Goal: Task Accomplishment & Management: Manage account settings

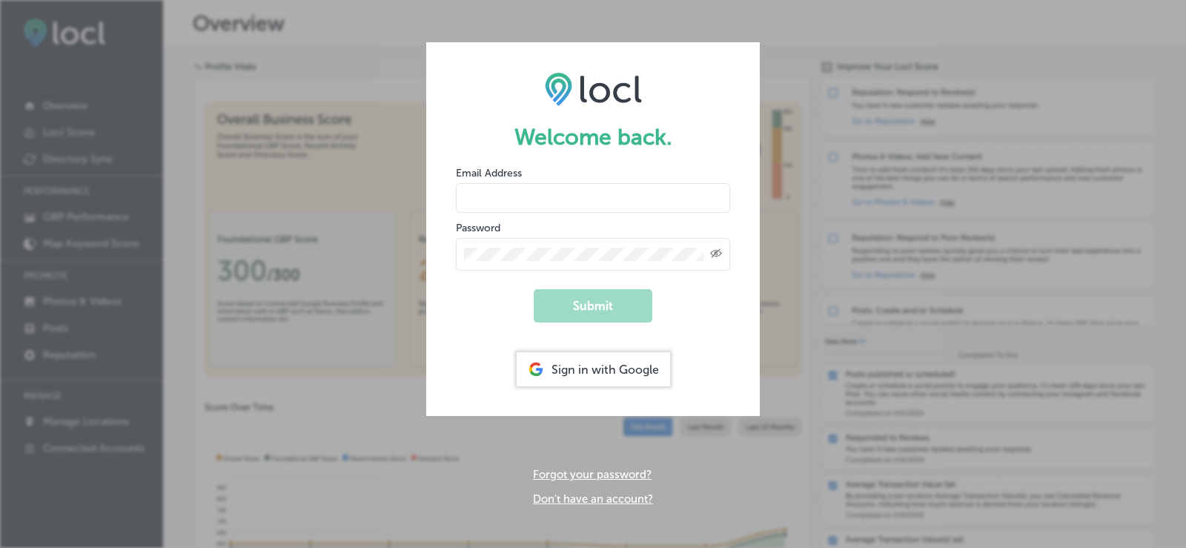
click at [598, 195] on input "email" at bounding box center [593, 198] width 274 height 30
type input "[EMAIL_ADDRESS][DOMAIN_NAME]"
click at [596, 243] on div "Created with Sketch." at bounding box center [593, 254] width 274 height 33
click at [534, 289] on button "Submit" at bounding box center [593, 305] width 119 height 33
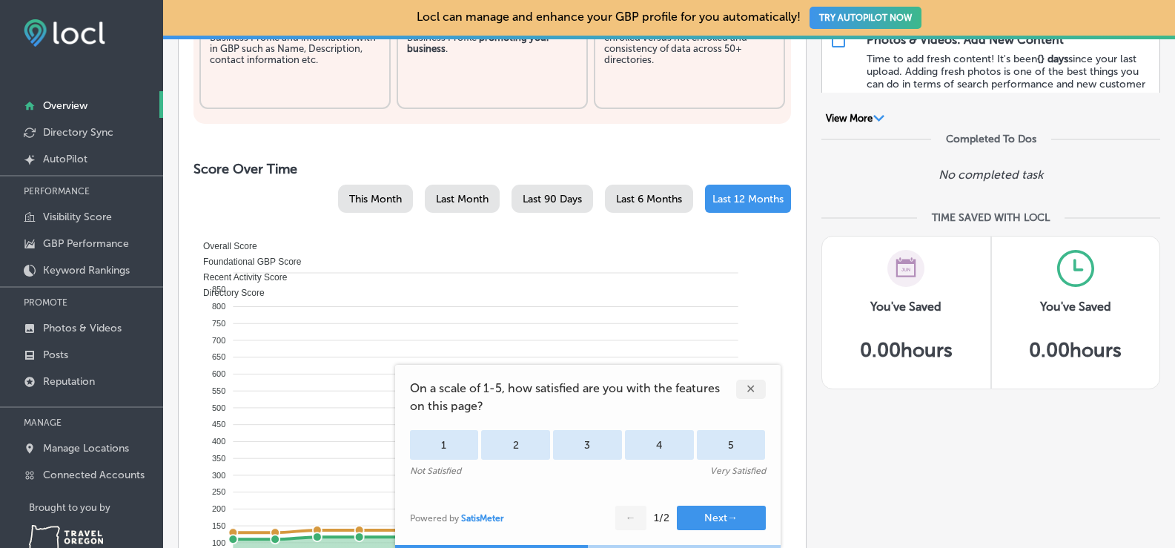
scroll to position [445, 0]
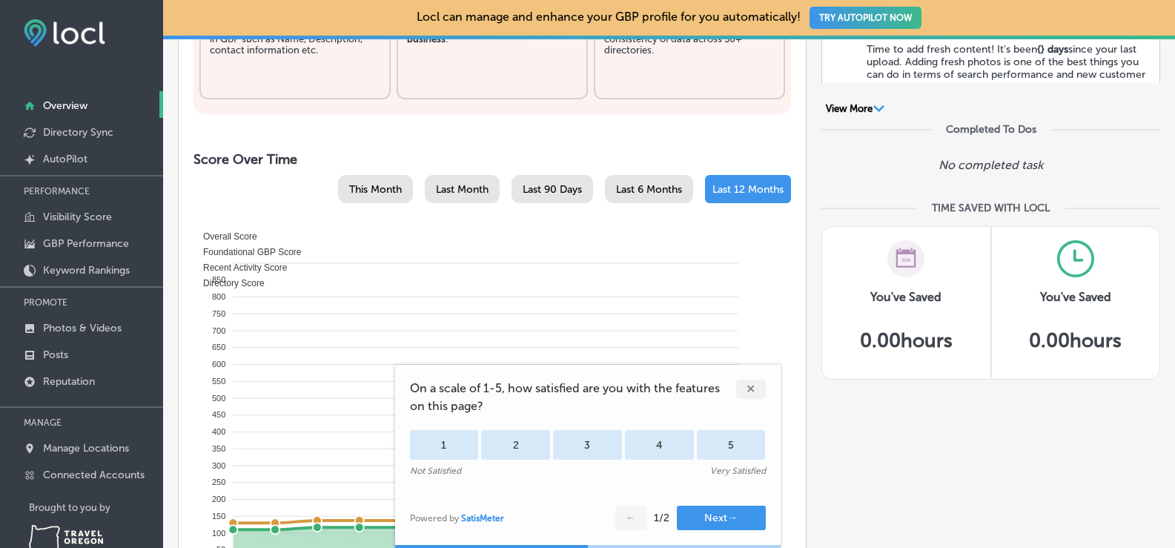
click at [747, 391] on div "✕" at bounding box center [751, 389] width 30 height 19
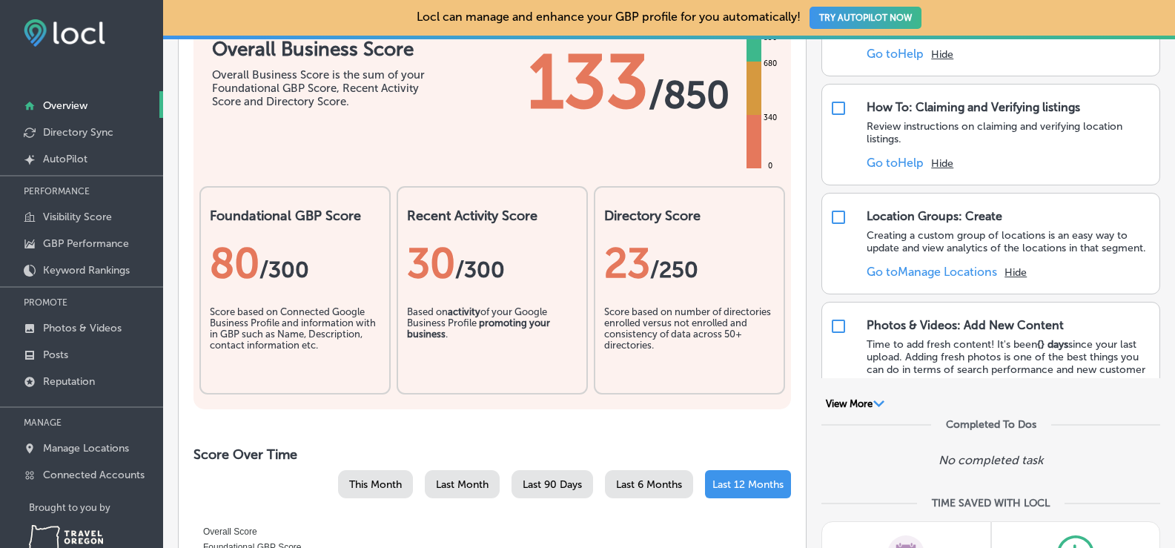
scroll to position [101, 0]
